Goal: Task Accomplishment & Management: Complete application form

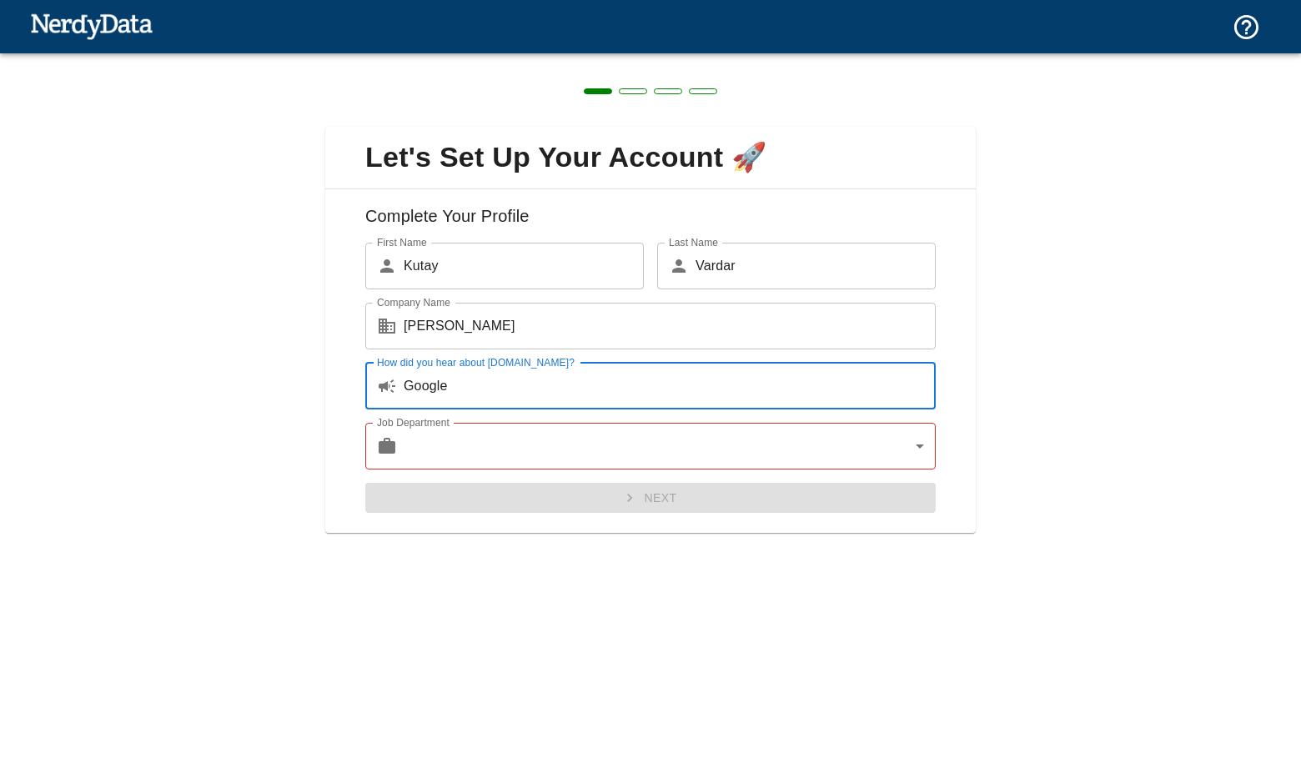
type input "Google"
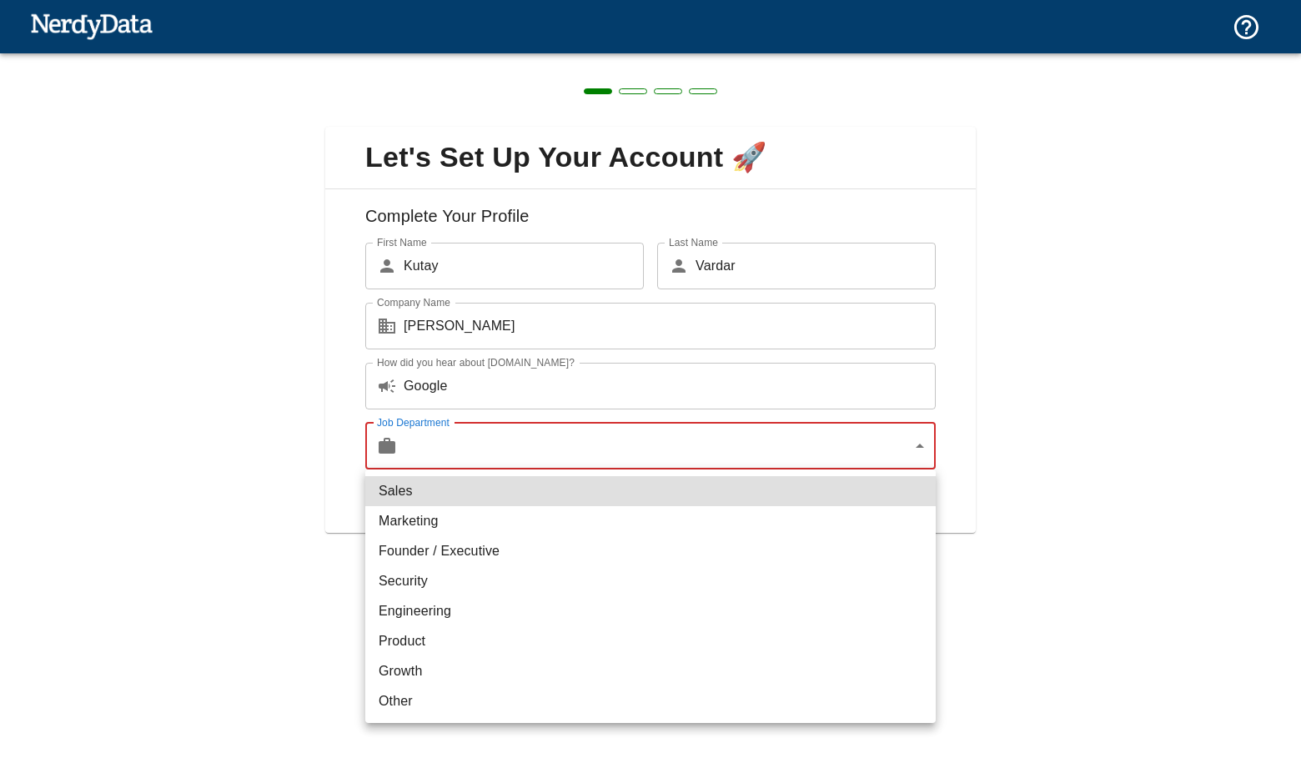
click at [495, 58] on body "Technologies Domains Pricing Products Create a Report Create a list of websites…" at bounding box center [650, 29] width 1301 height 58
click at [438, 542] on li "Founder / Executive" at bounding box center [650, 551] width 570 height 30
type input "exec"
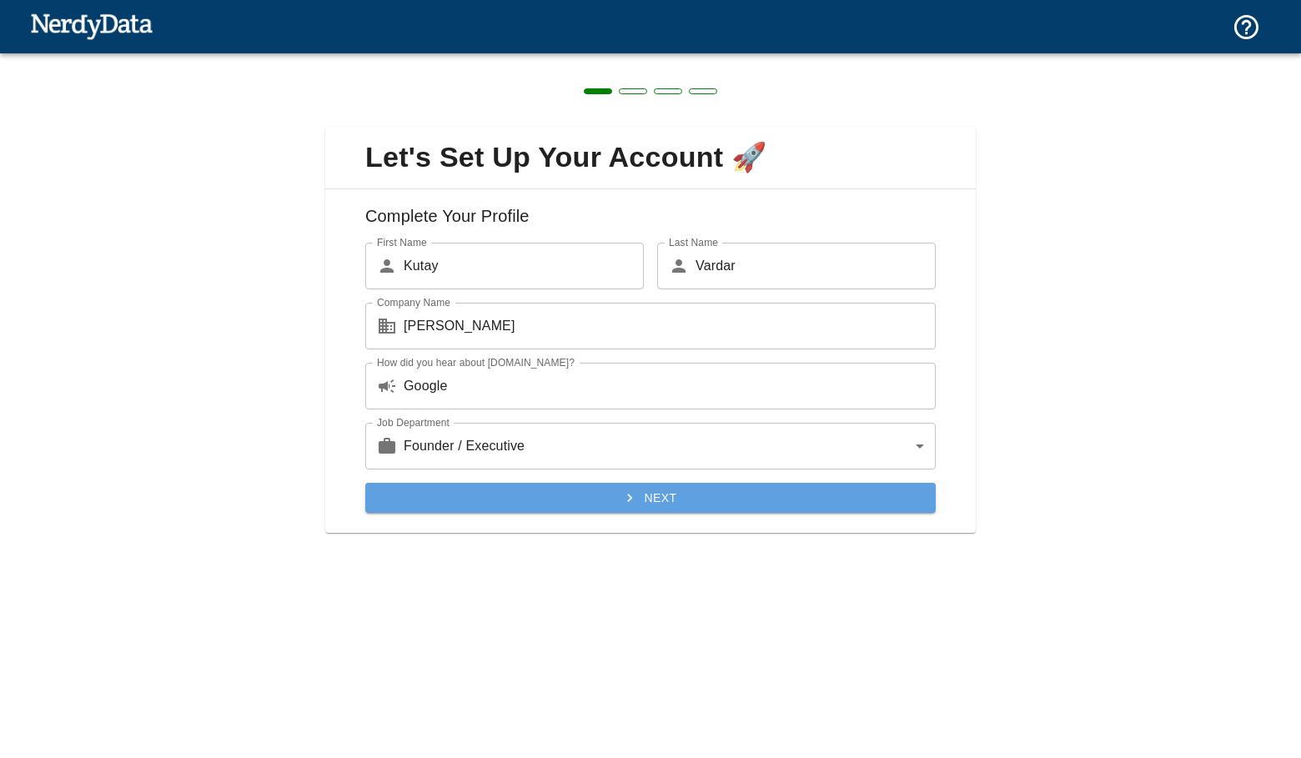
click at [479, 491] on button "Next" at bounding box center [650, 498] width 570 height 31
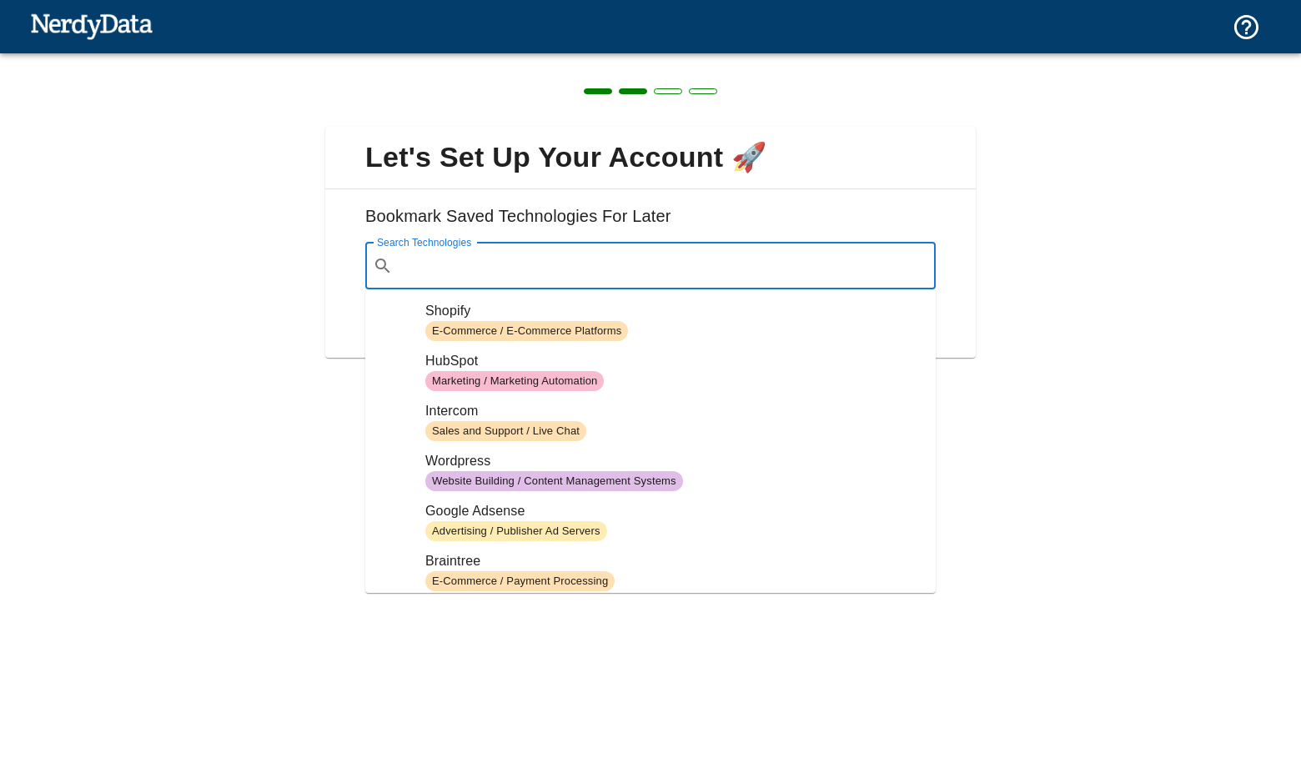
click at [512, 268] on input "Search Technologies" at bounding box center [663, 266] width 529 height 32
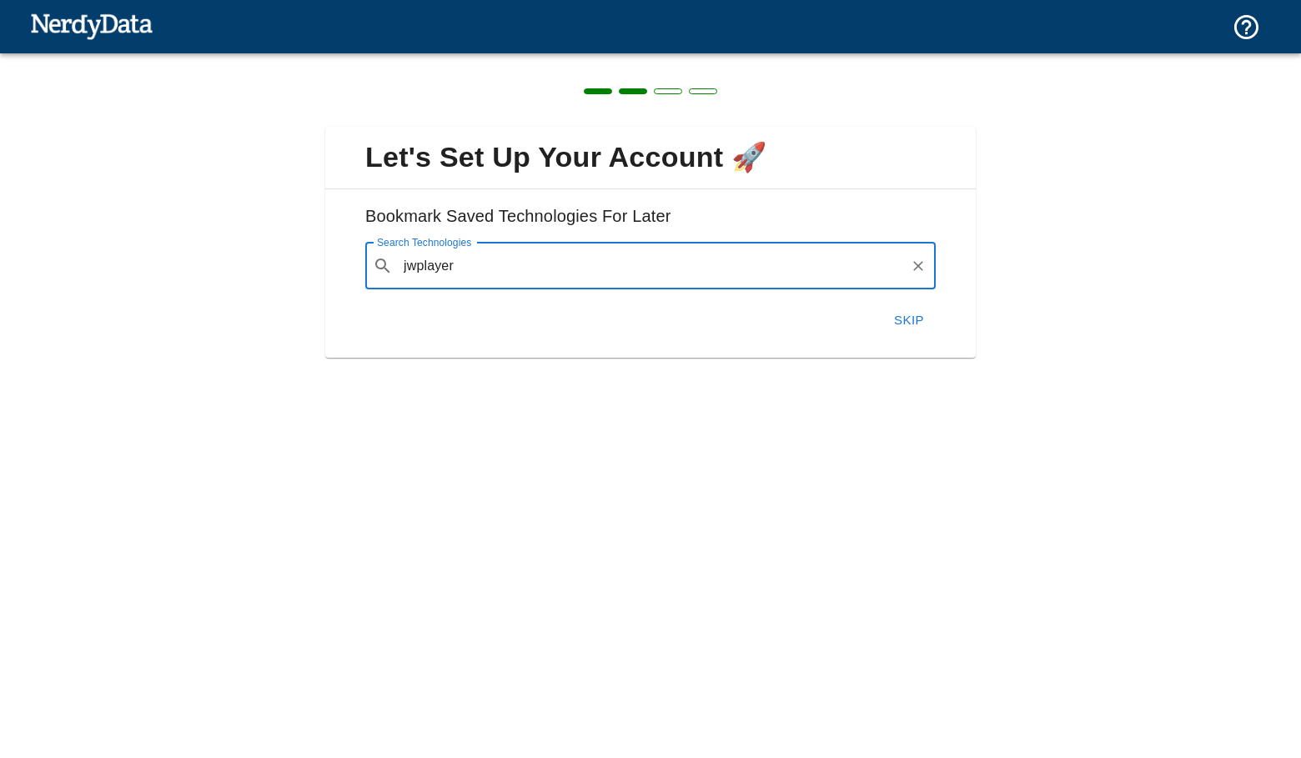
type input "jwplayer"
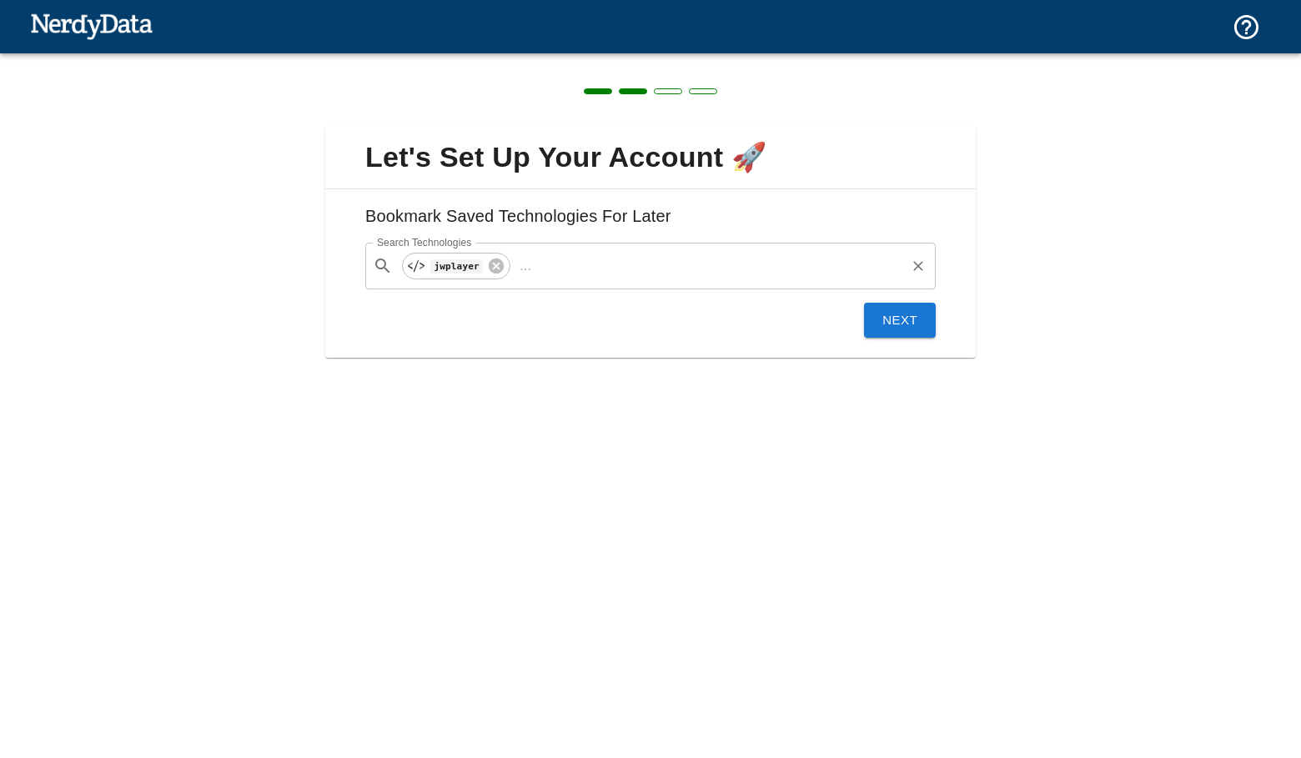
click at [574, 281] on input "Search Technologies" at bounding box center [720, 266] width 365 height 32
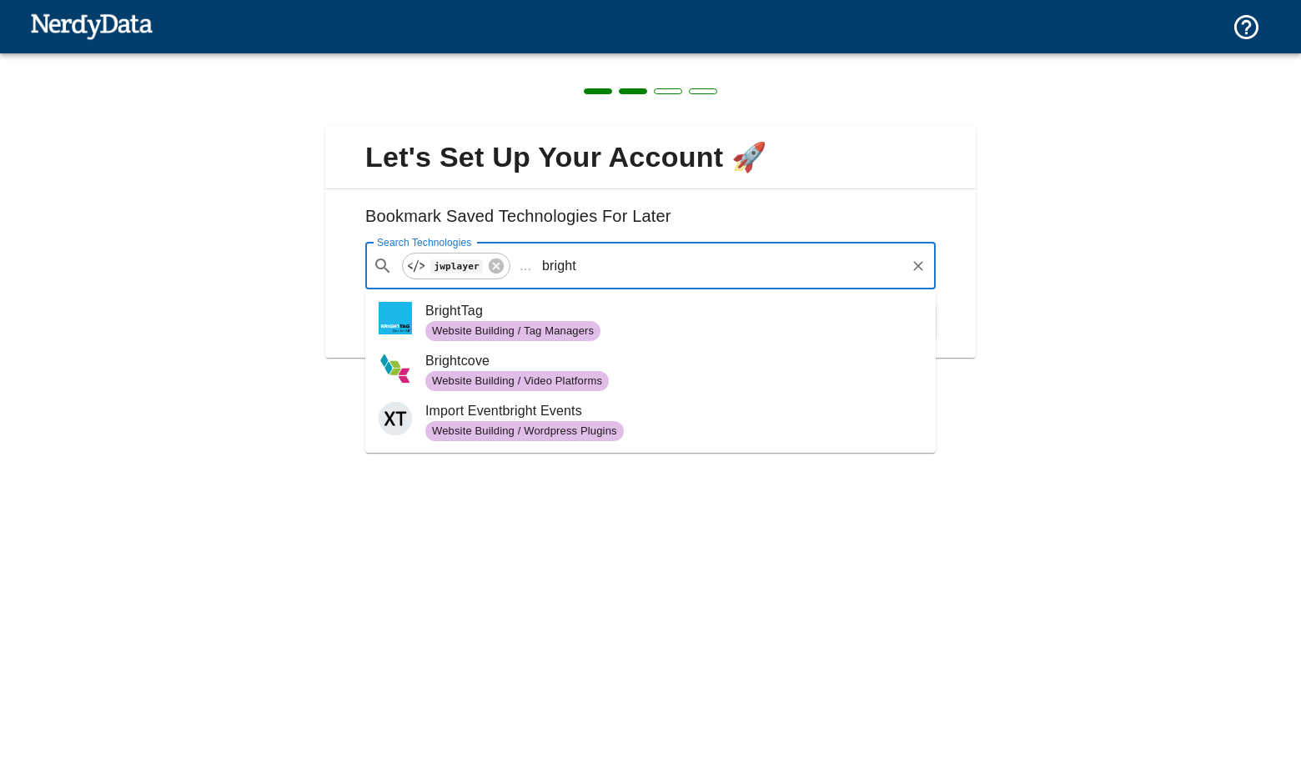
click at [621, 367] on span "Brightcove" at bounding box center [673, 361] width 497 height 20
type input "bright"
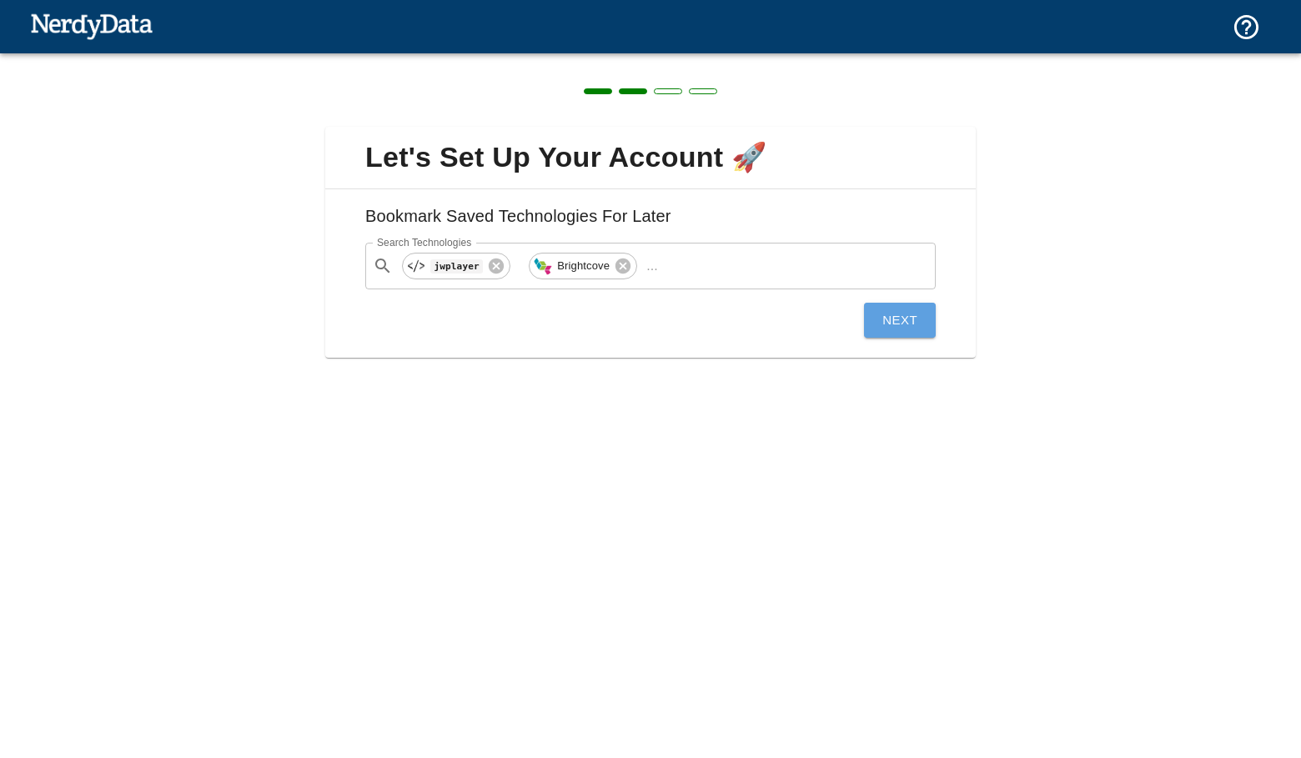
click at [897, 313] on button "Next" at bounding box center [900, 320] width 72 height 35
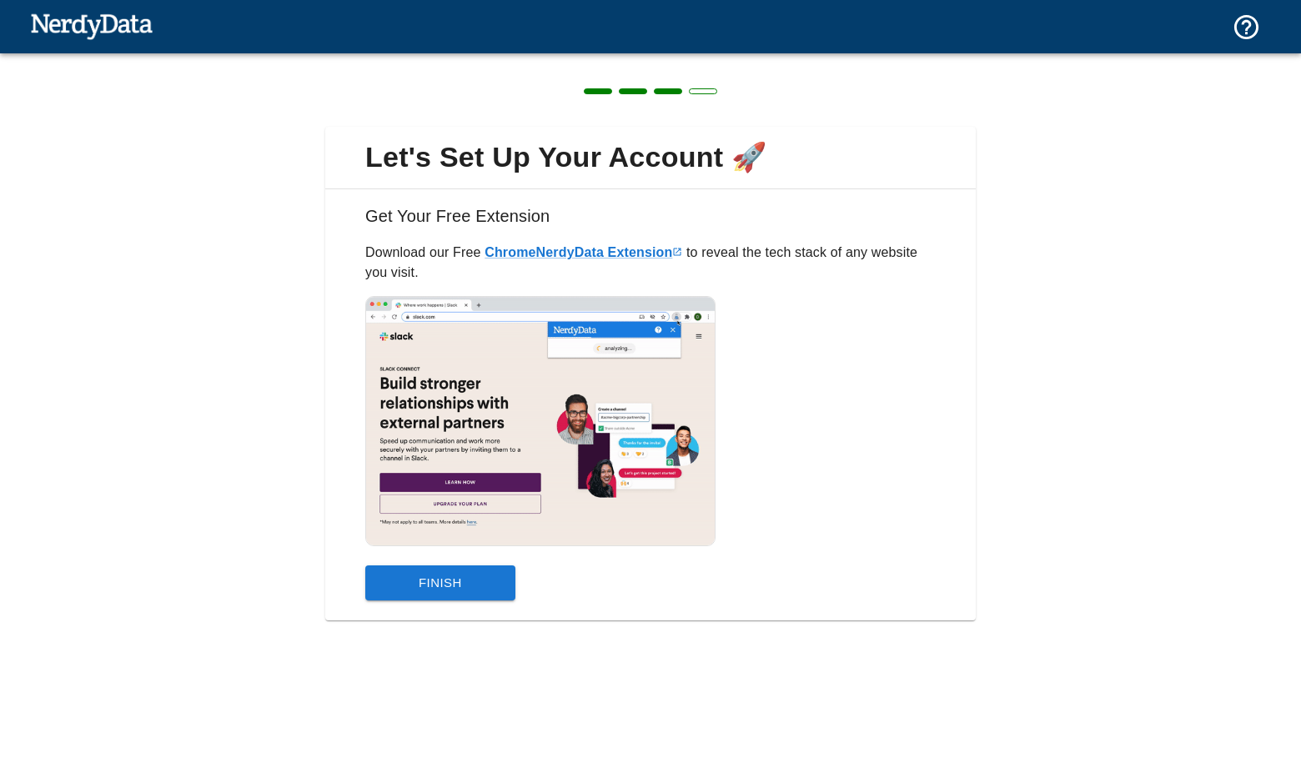
click at [461, 586] on button "Finish" at bounding box center [440, 582] width 150 height 35
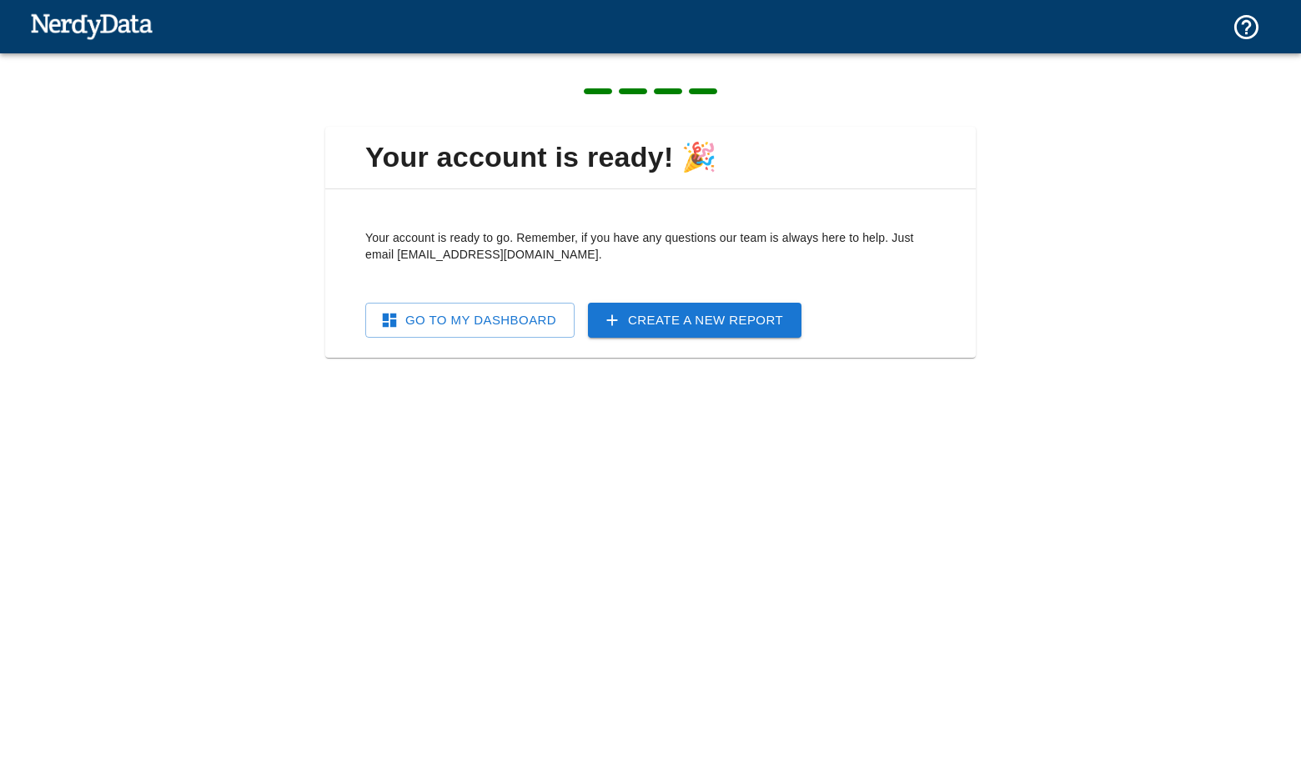
click at [455, 326] on link "Go To My Dashboard" at bounding box center [469, 320] width 209 height 35
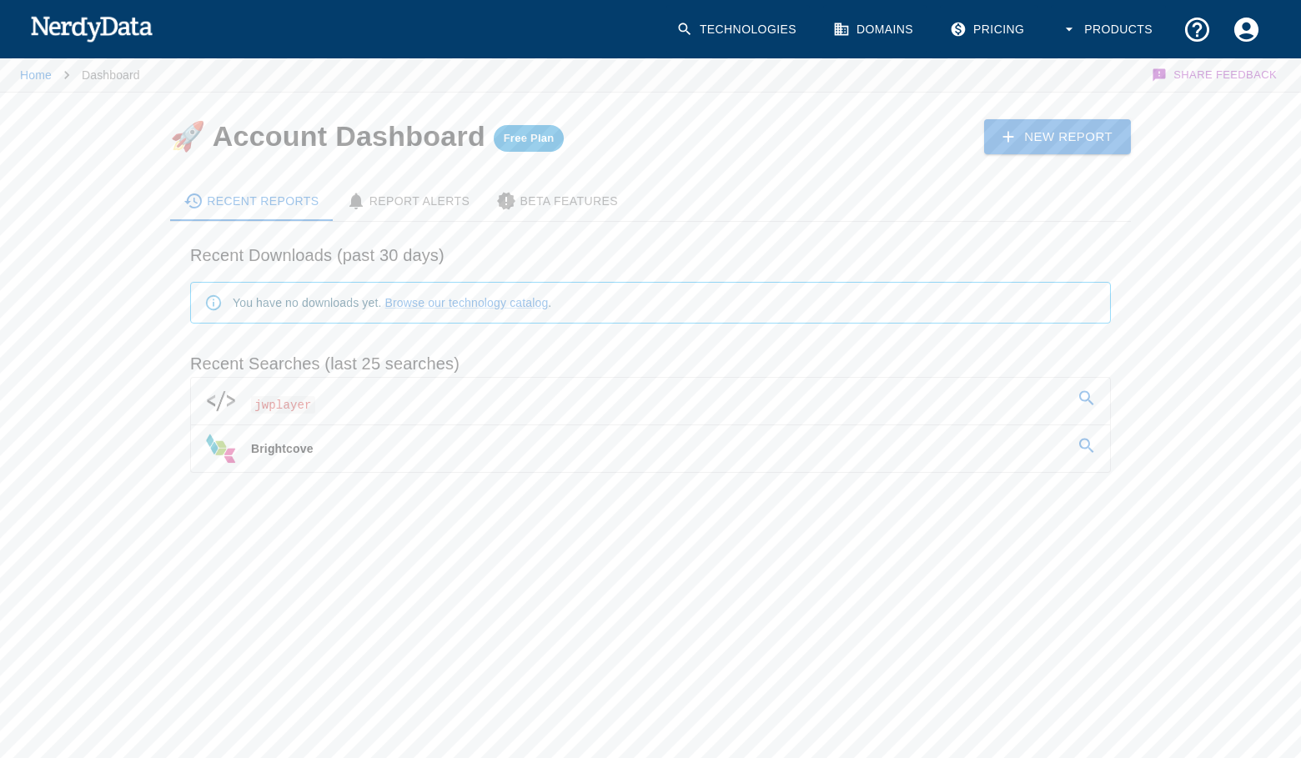
click at [724, 32] on link "Technologies" at bounding box center [737, 29] width 143 height 49
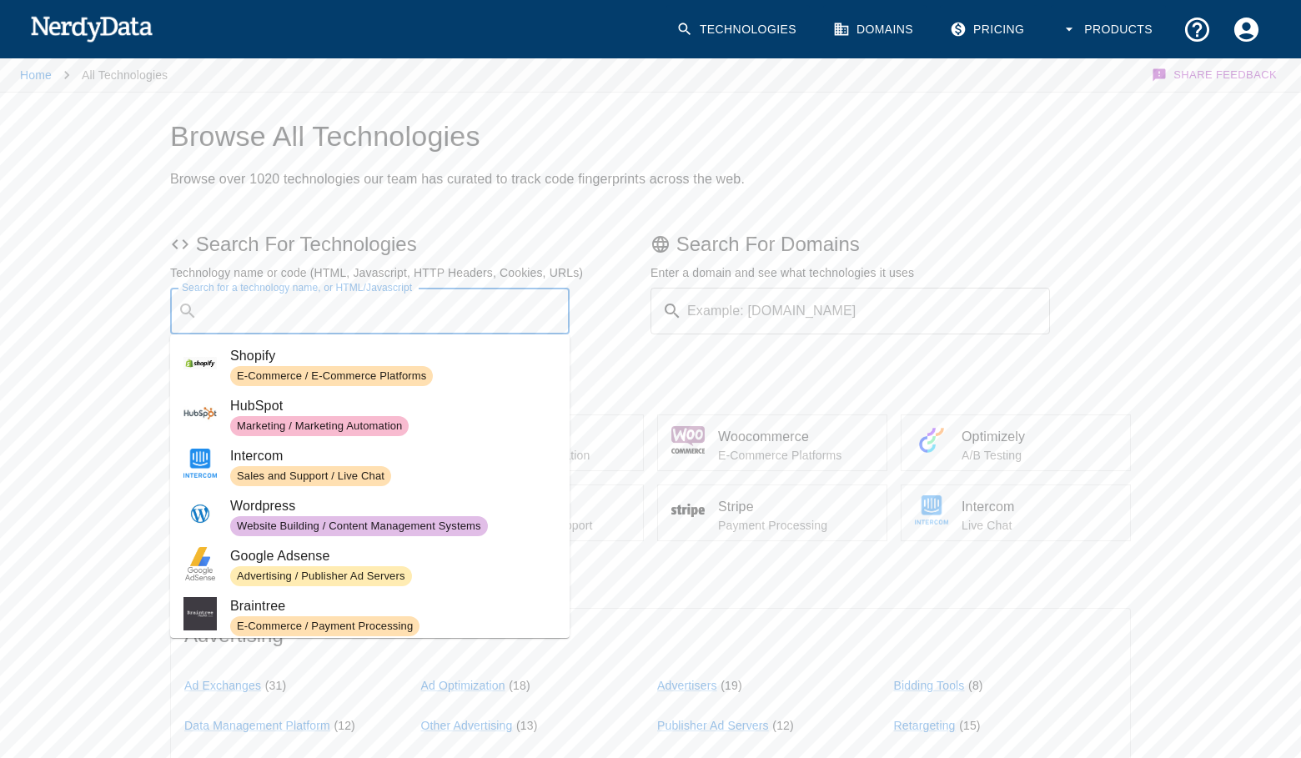
click at [343, 308] on input "Search for a technology name, or HTML/Javascript" at bounding box center [383, 311] width 358 height 32
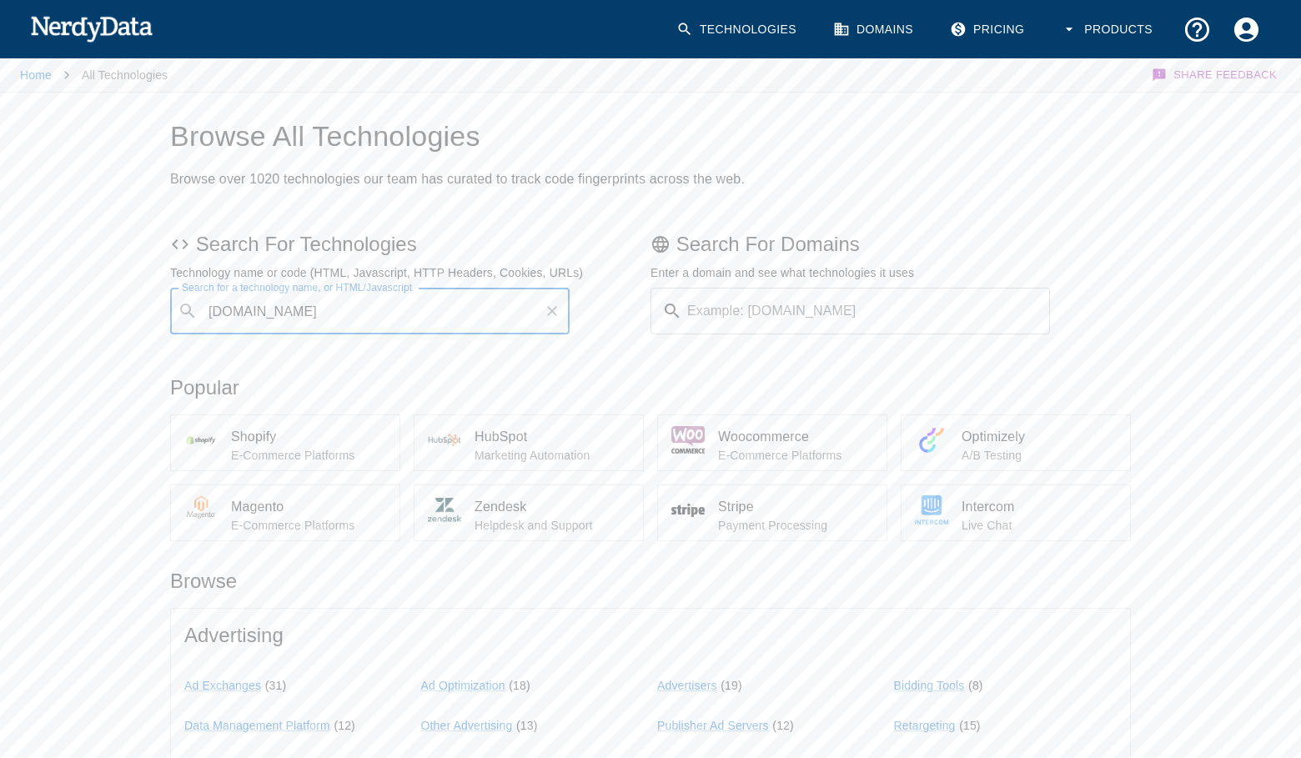
type input "[DOMAIN_NAME]"
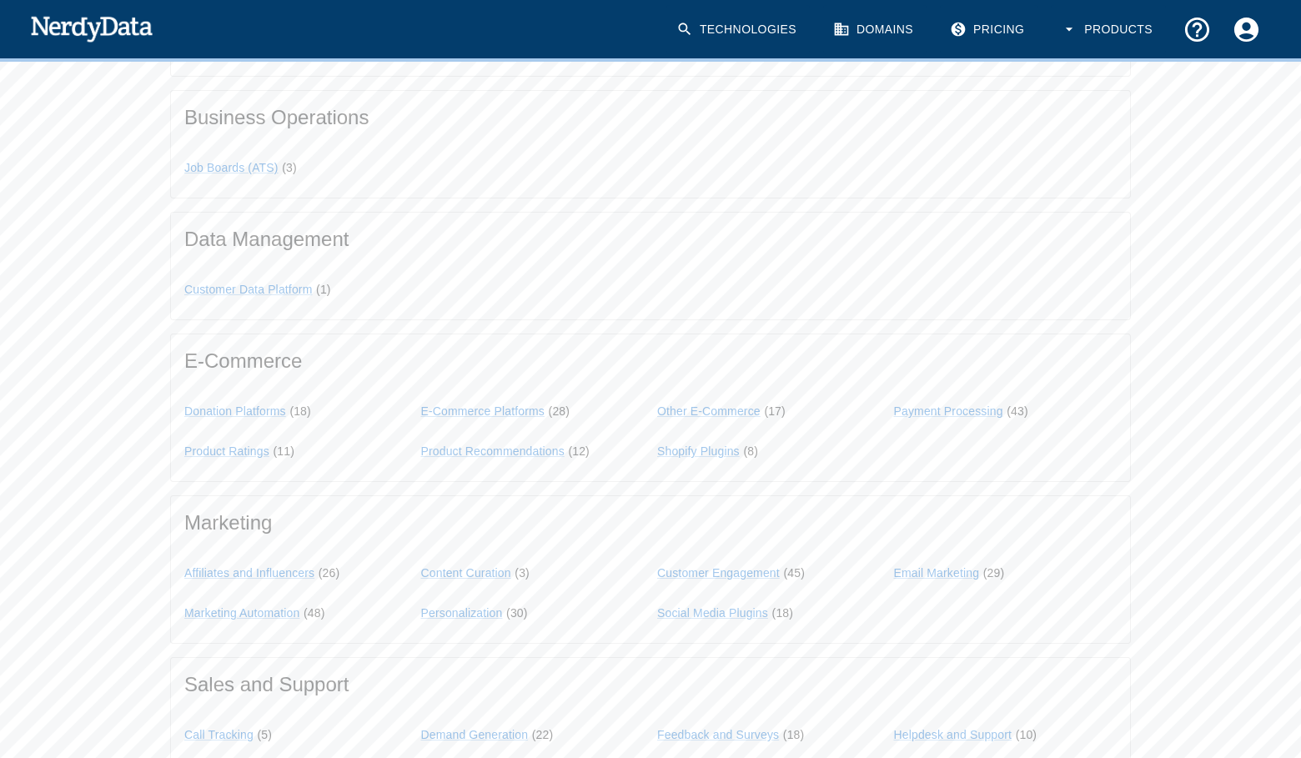
scroll to position [1079, 0]
